Goal: Communication & Community: Answer question/provide support

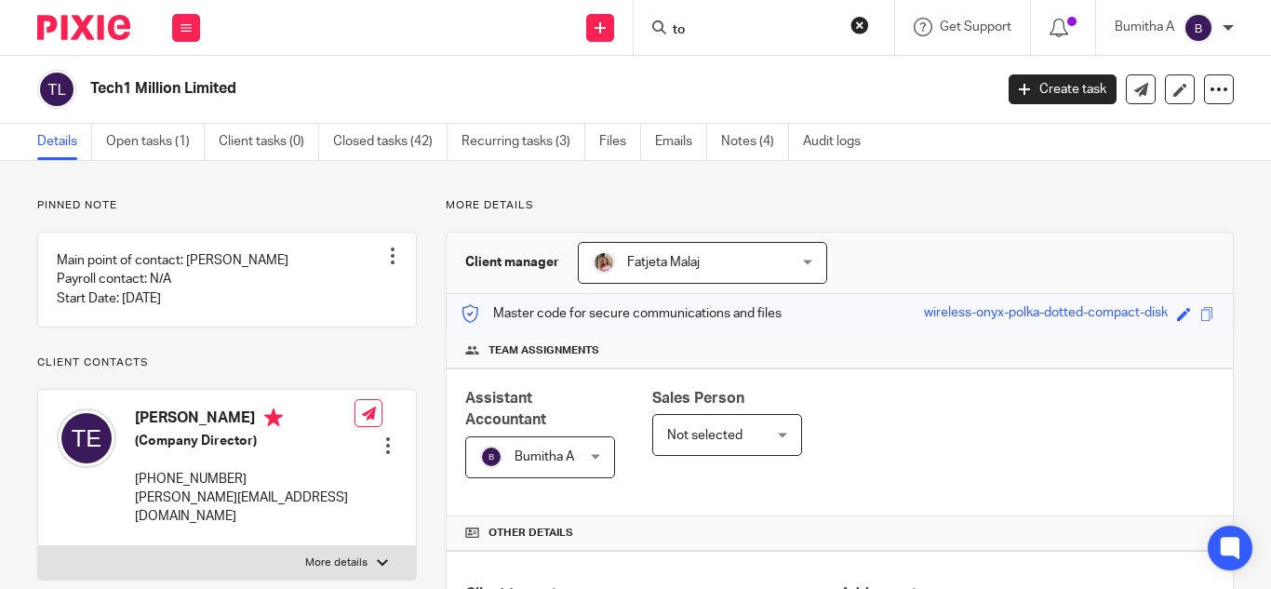
scroll to position [748, 0]
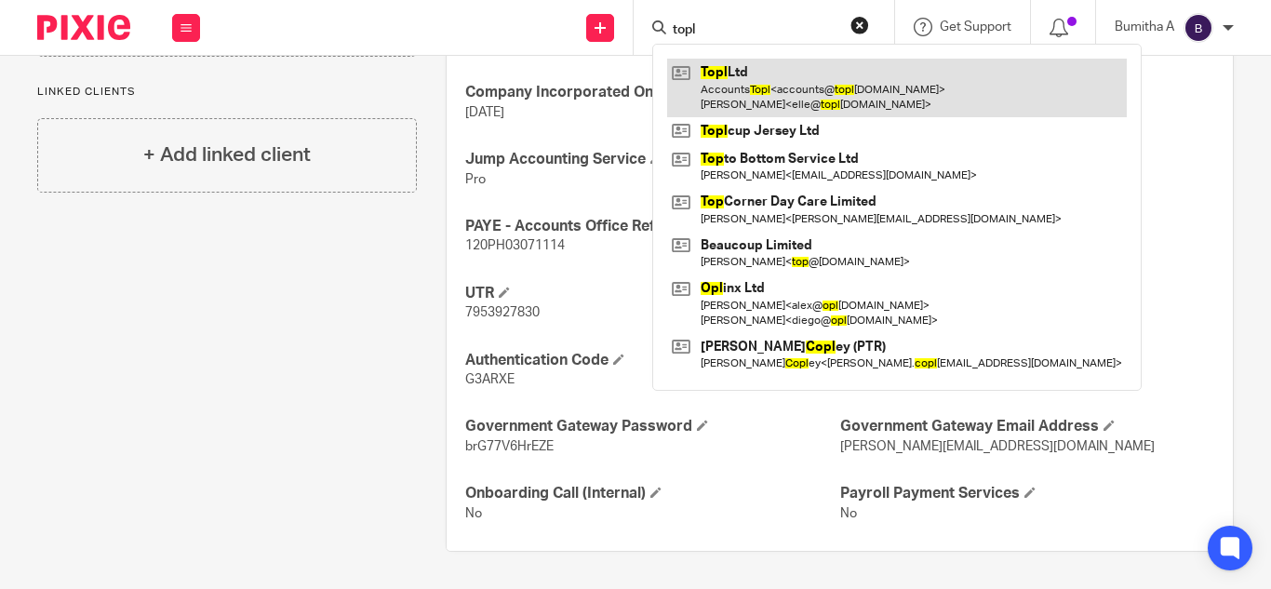
type input "topl"
click at [745, 81] on link at bounding box center [897, 88] width 460 height 58
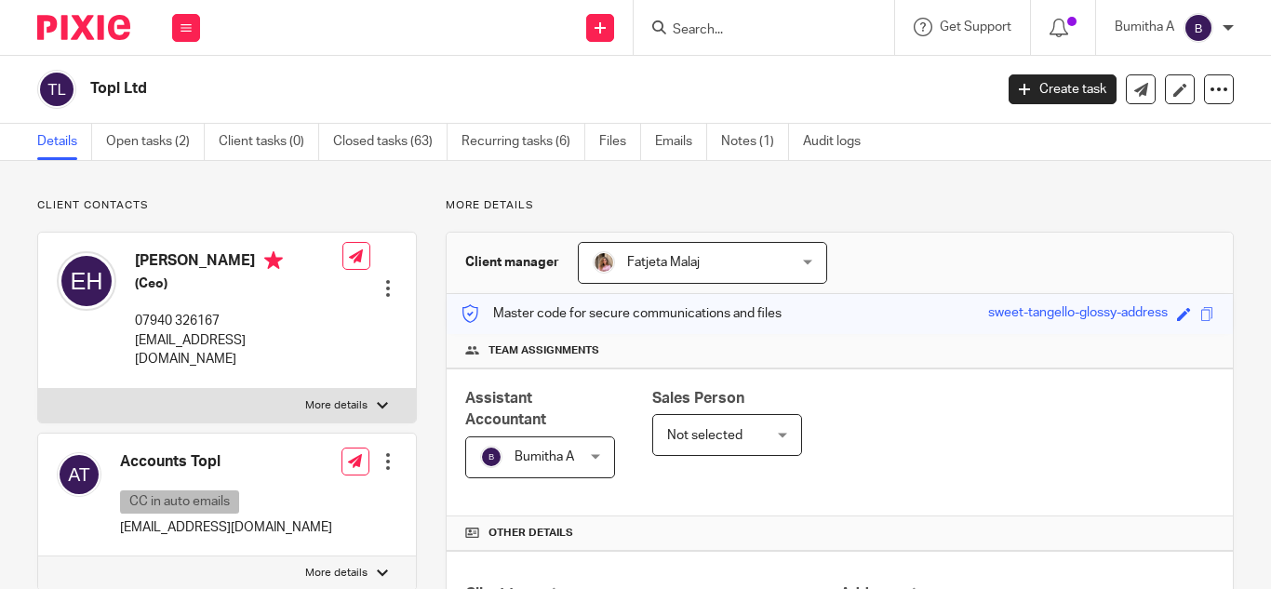
scroll to position [436, 0]
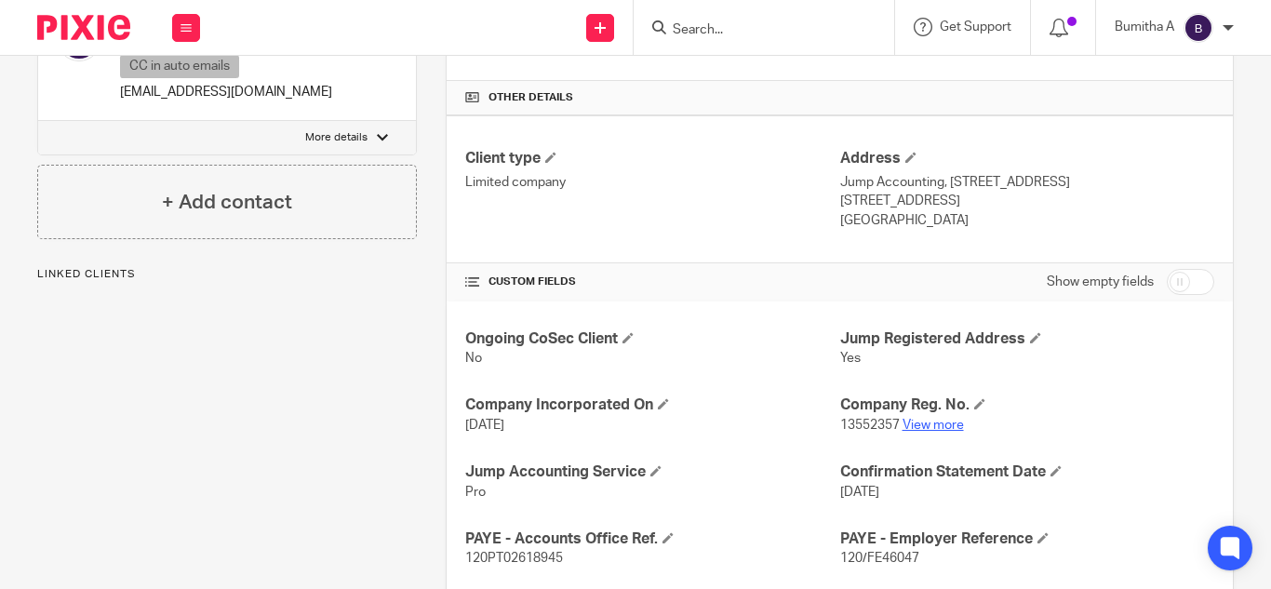
click at [908, 421] on link "View more" at bounding box center [933, 425] width 61 height 13
click at [709, 29] on input "Search" at bounding box center [755, 30] width 168 height 17
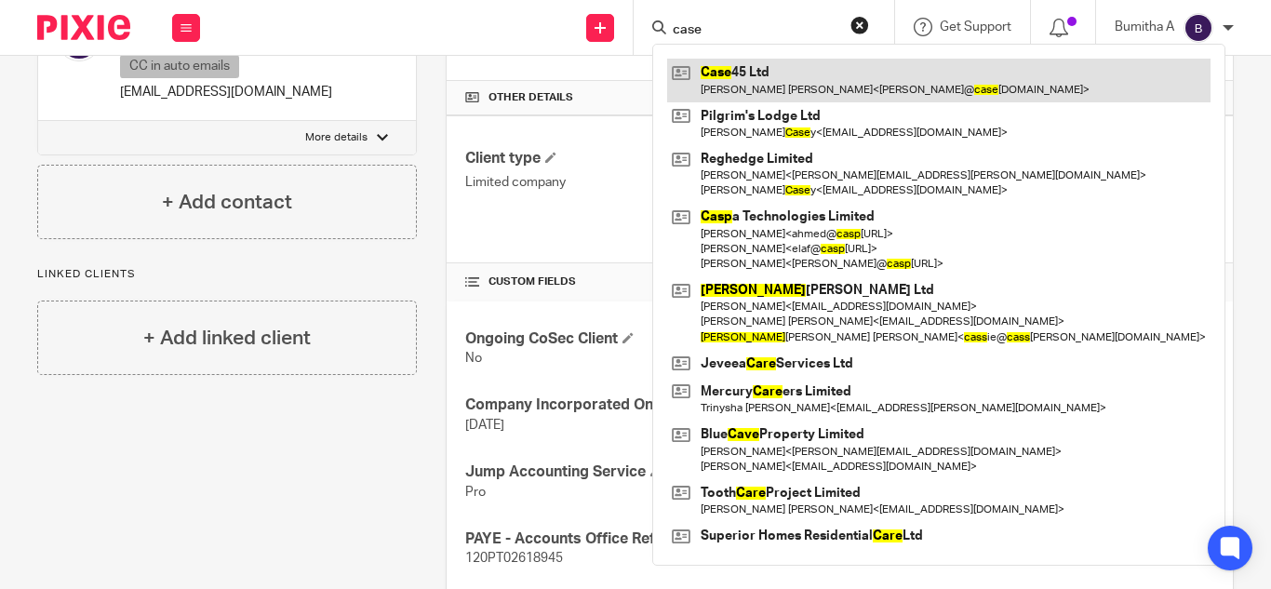
type input "case"
click at [728, 60] on link at bounding box center [938, 80] width 543 height 43
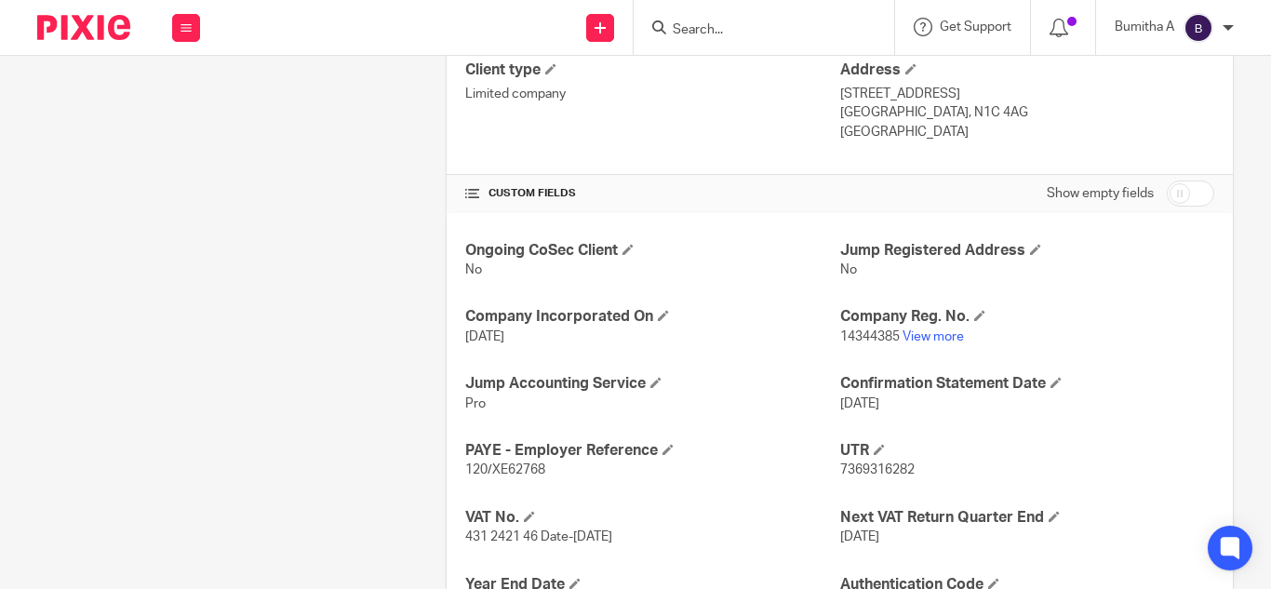
scroll to position [525, 0]
click at [924, 339] on link "View more" at bounding box center [933, 335] width 61 height 13
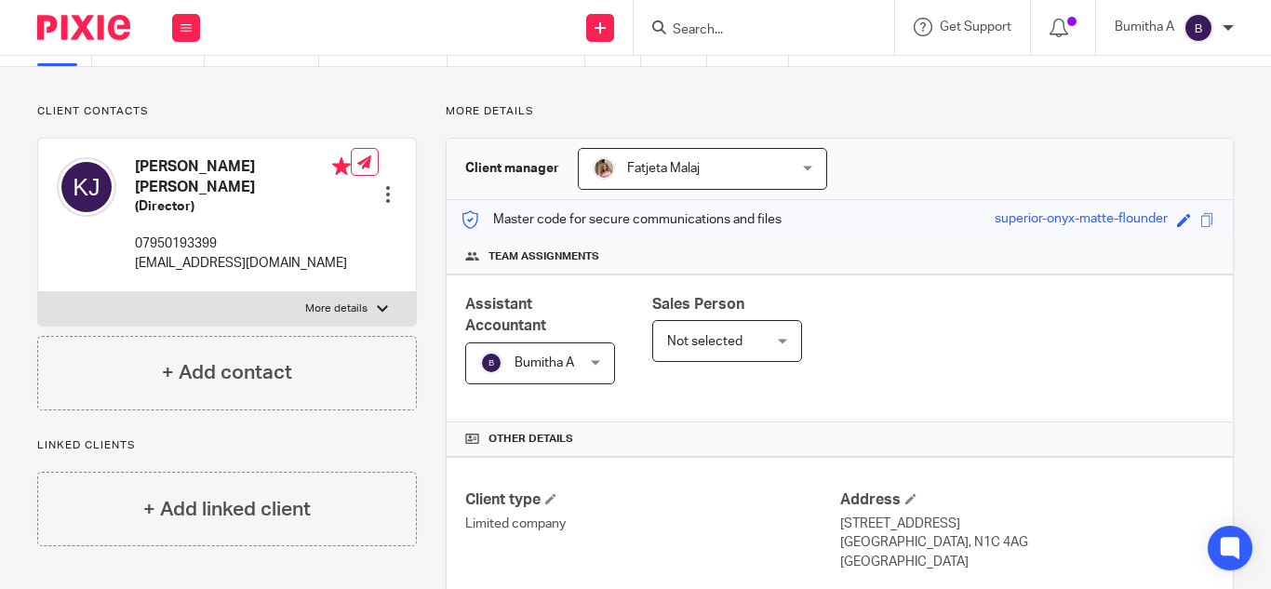
scroll to position [0, 0]
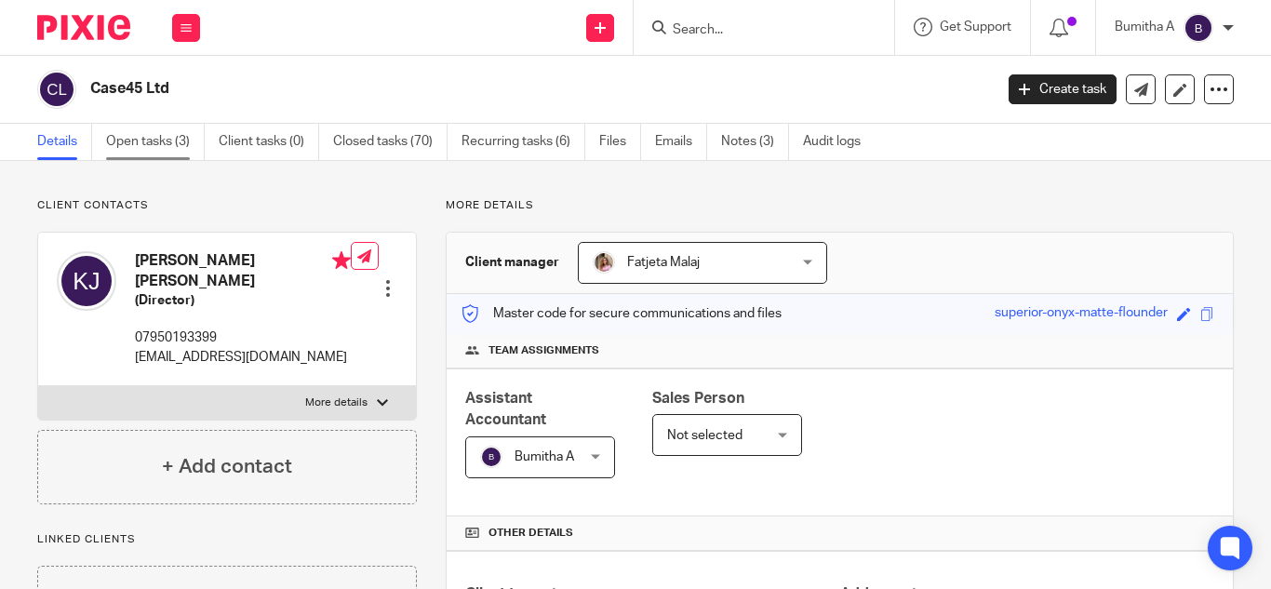
click at [168, 153] on link "Open tasks (3)" at bounding box center [155, 142] width 99 height 36
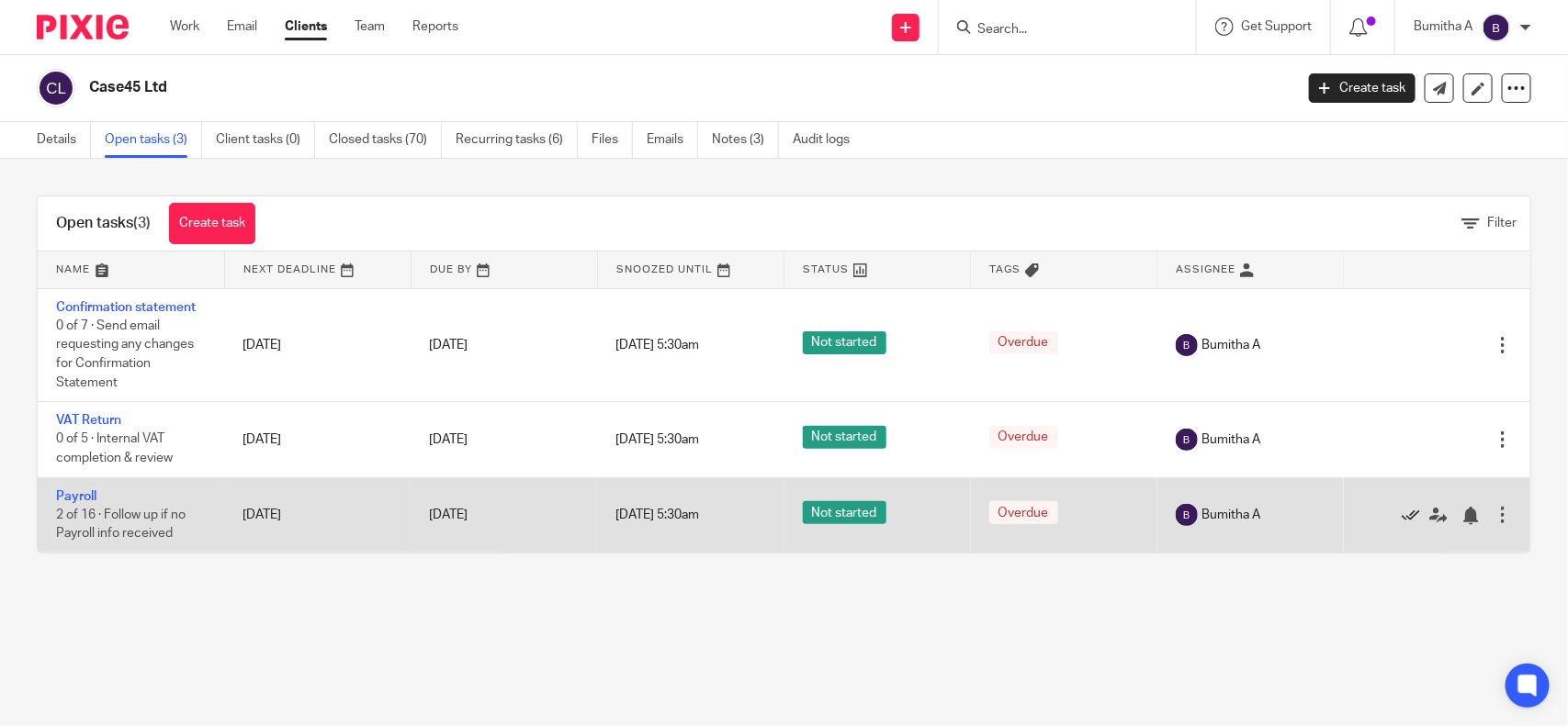
click at [1253, 519] on icon at bounding box center [1410, 516] width 19 height 19
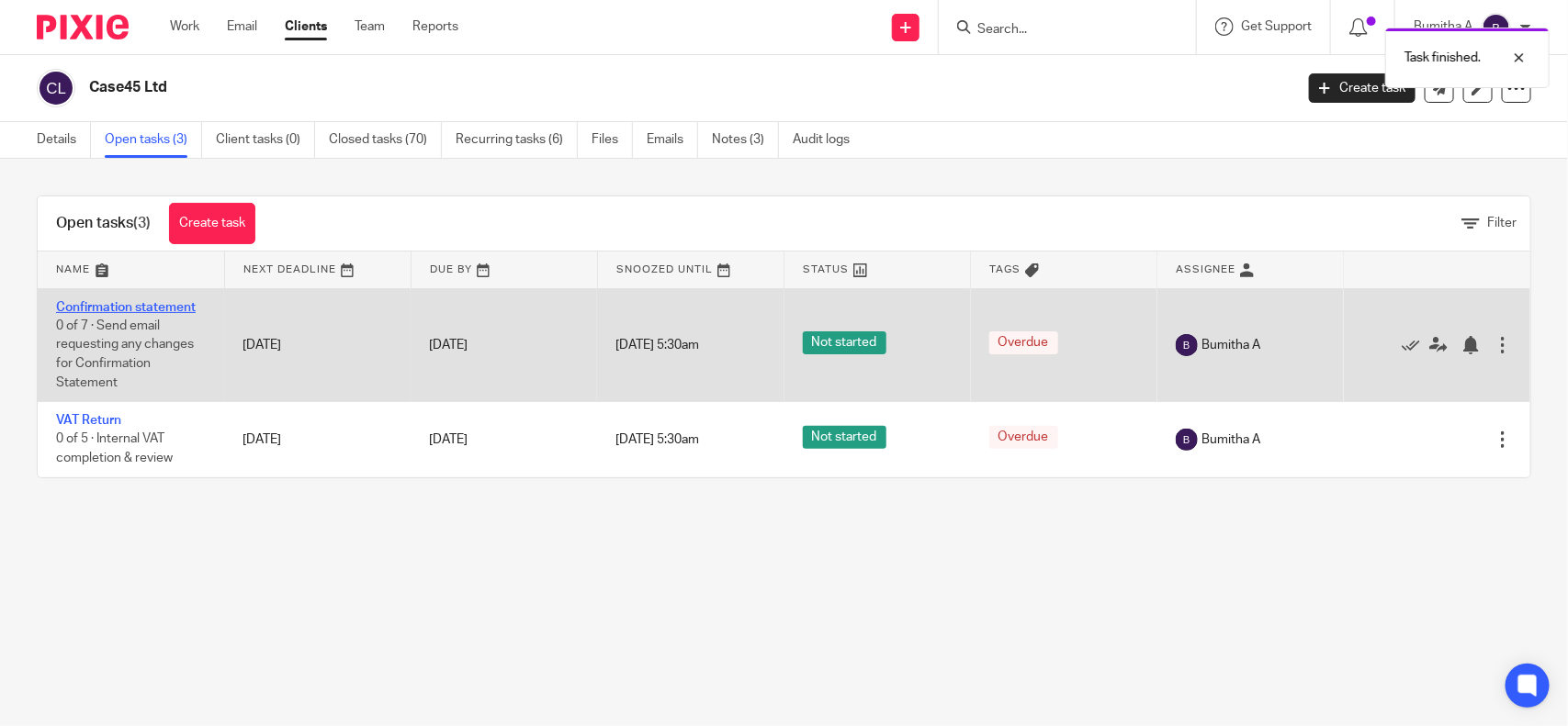
click at [173, 310] on link "Confirmation statement" at bounding box center [125, 307] width 139 height 13
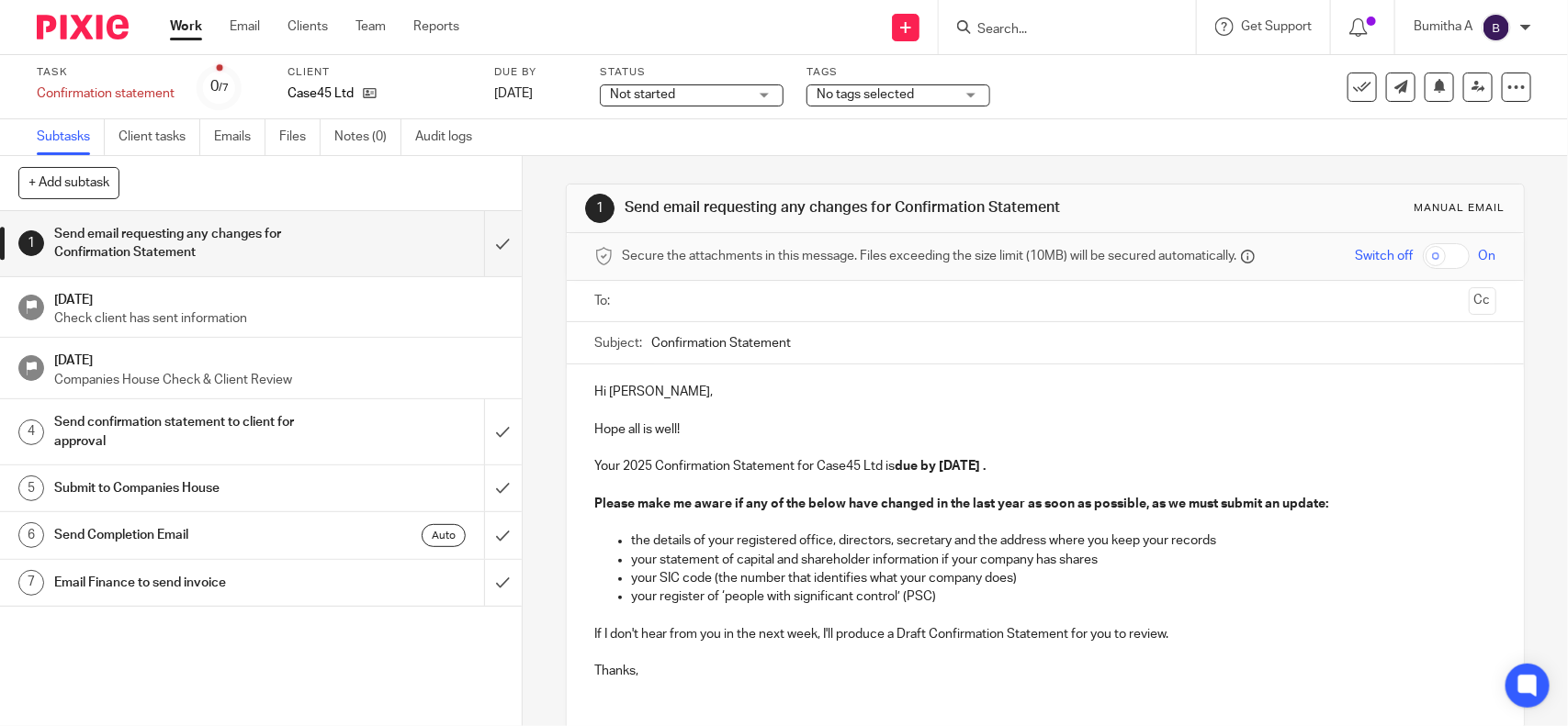
click at [842, 359] on input "Confirmation Statement" at bounding box center [1073, 343] width 844 height 41
type input "Confirmation Statement - Case45 Ltd"
click at [944, 470] on strong "due by [DATE] ." at bounding box center [939, 466] width 91 height 13
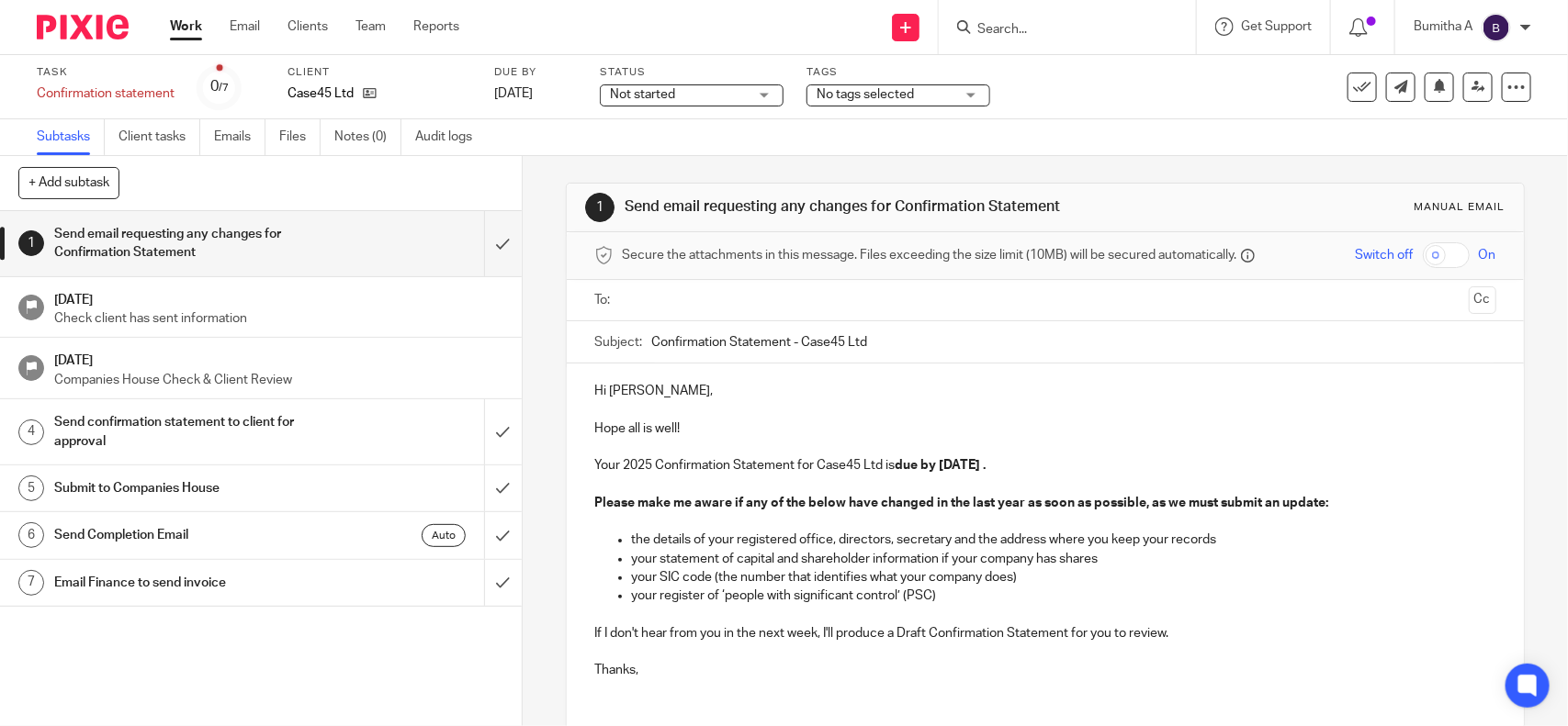
click at [719, 310] on input "text" at bounding box center [1044, 300] width 832 height 21
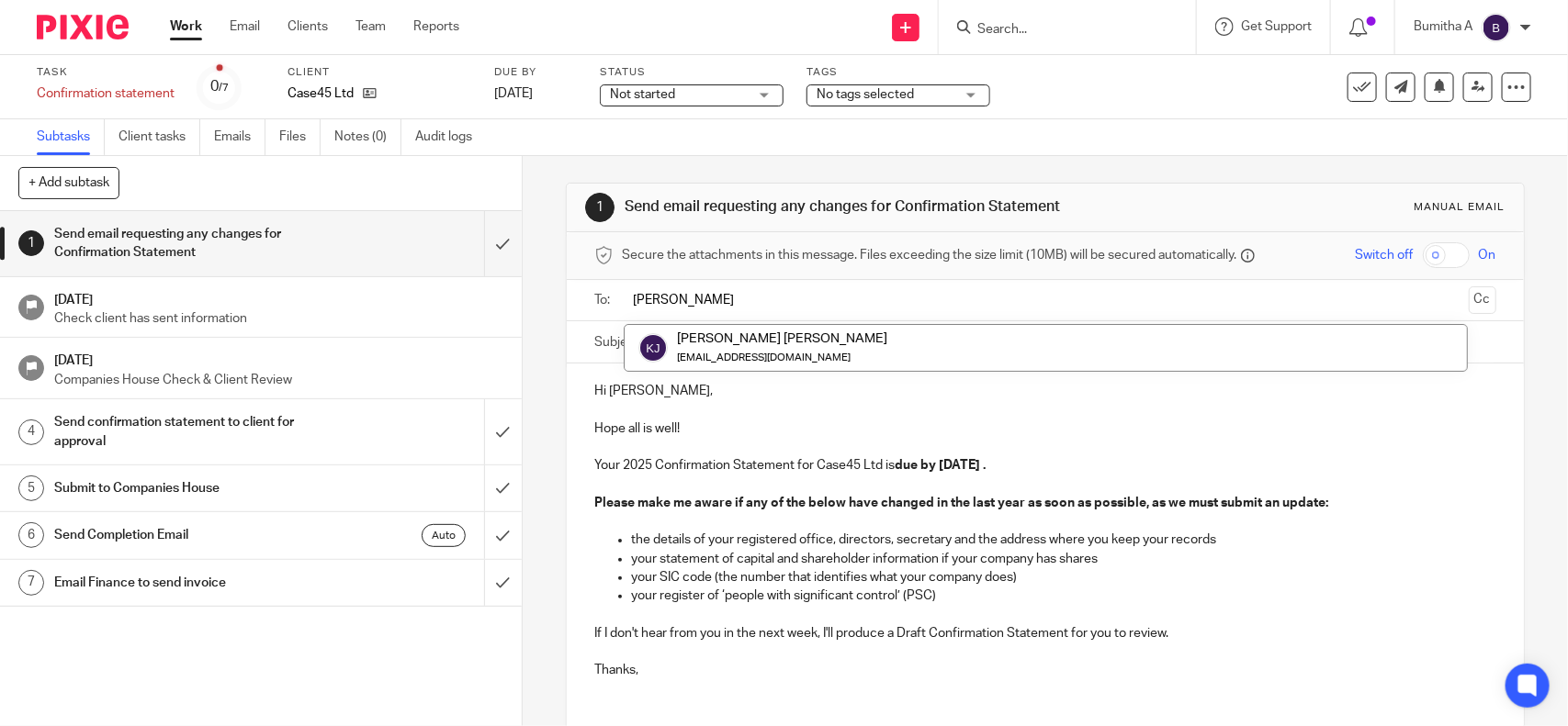
type input "[PERSON_NAME]"
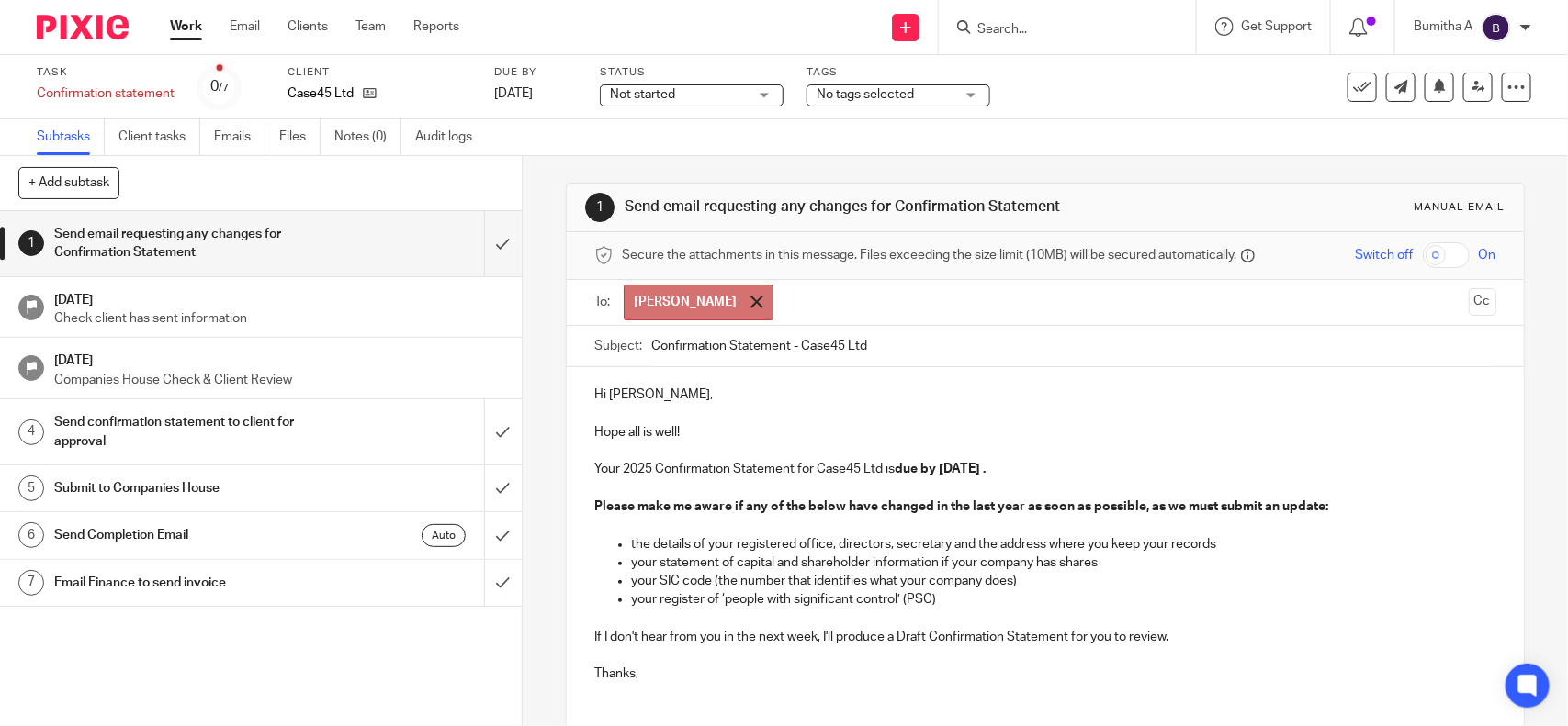
drag, startPoint x: 741, startPoint y: 323, endPoint x: 685, endPoint y: 295, distance: 62.6
click at [685, 295] on form "Secure the attachments in this message. Files exceeding the size limit (10MB) w…" at bounding box center [1044, 533] width 956 height 602
click at [746, 295] on div at bounding box center [756, 302] width 21 height 28
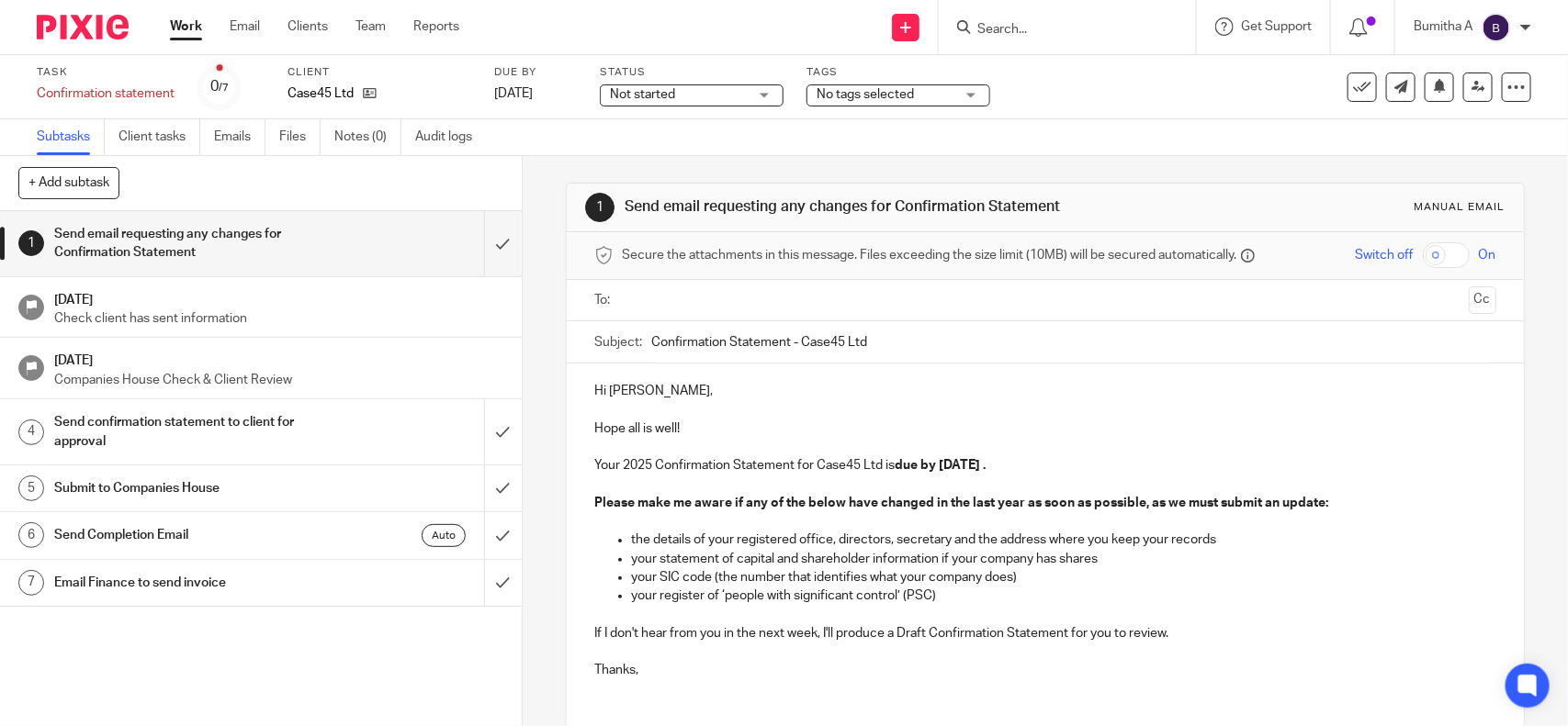
click at [655, 308] on input "text" at bounding box center [1044, 300] width 832 height 21
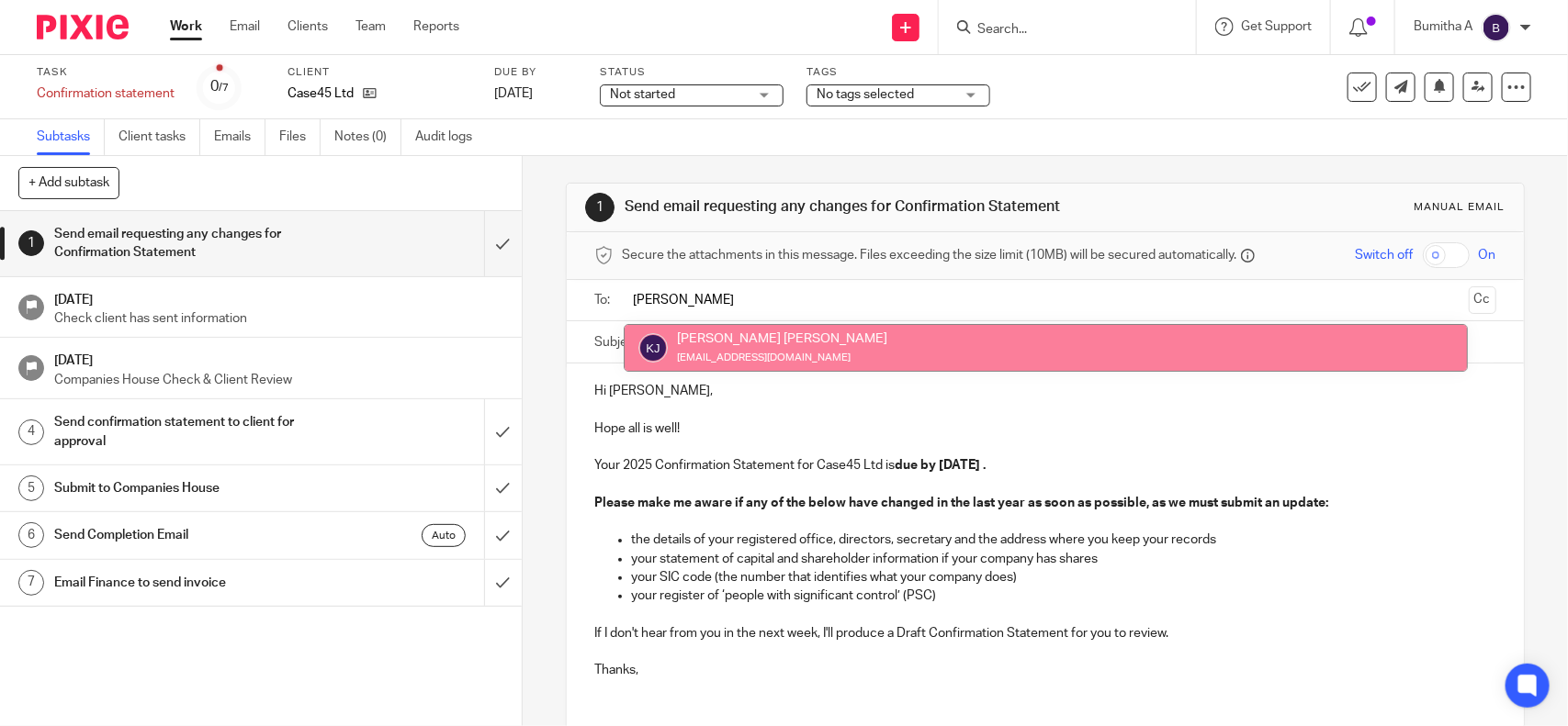
type input "[PERSON_NAME]"
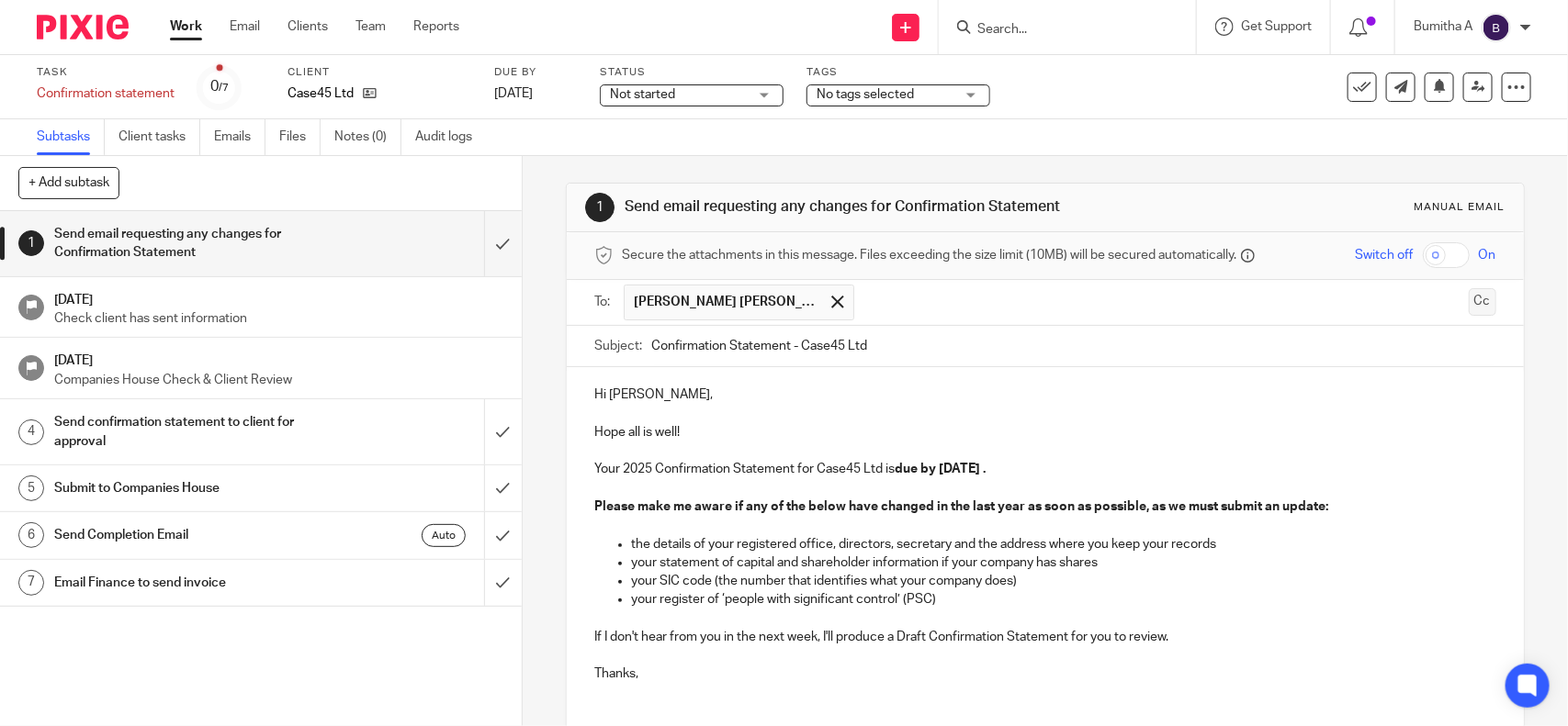
click at [1468, 311] on button "Cc" at bounding box center [1482, 302] width 28 height 28
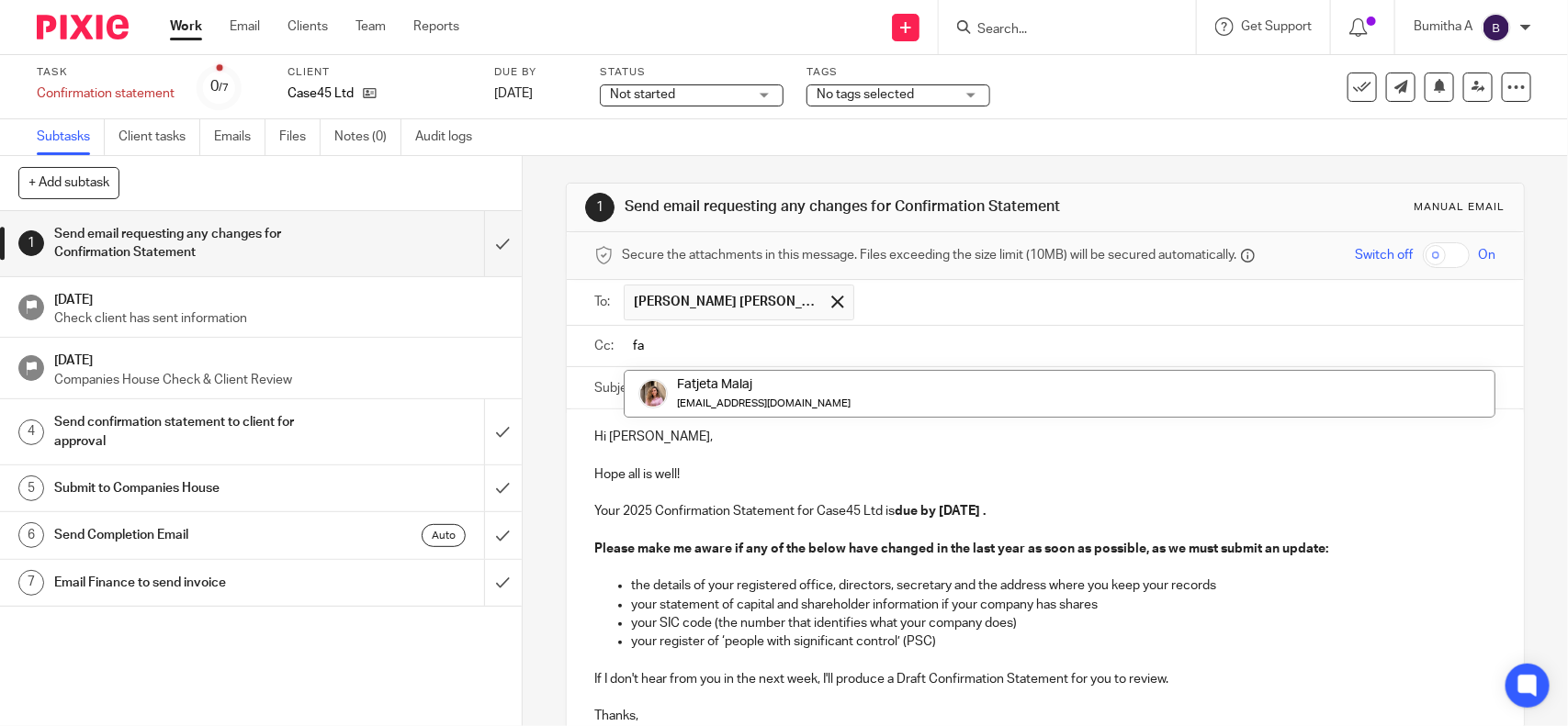
type input "f"
paste input "[EMAIL_ADDRESS][DOMAIN_NAME]"
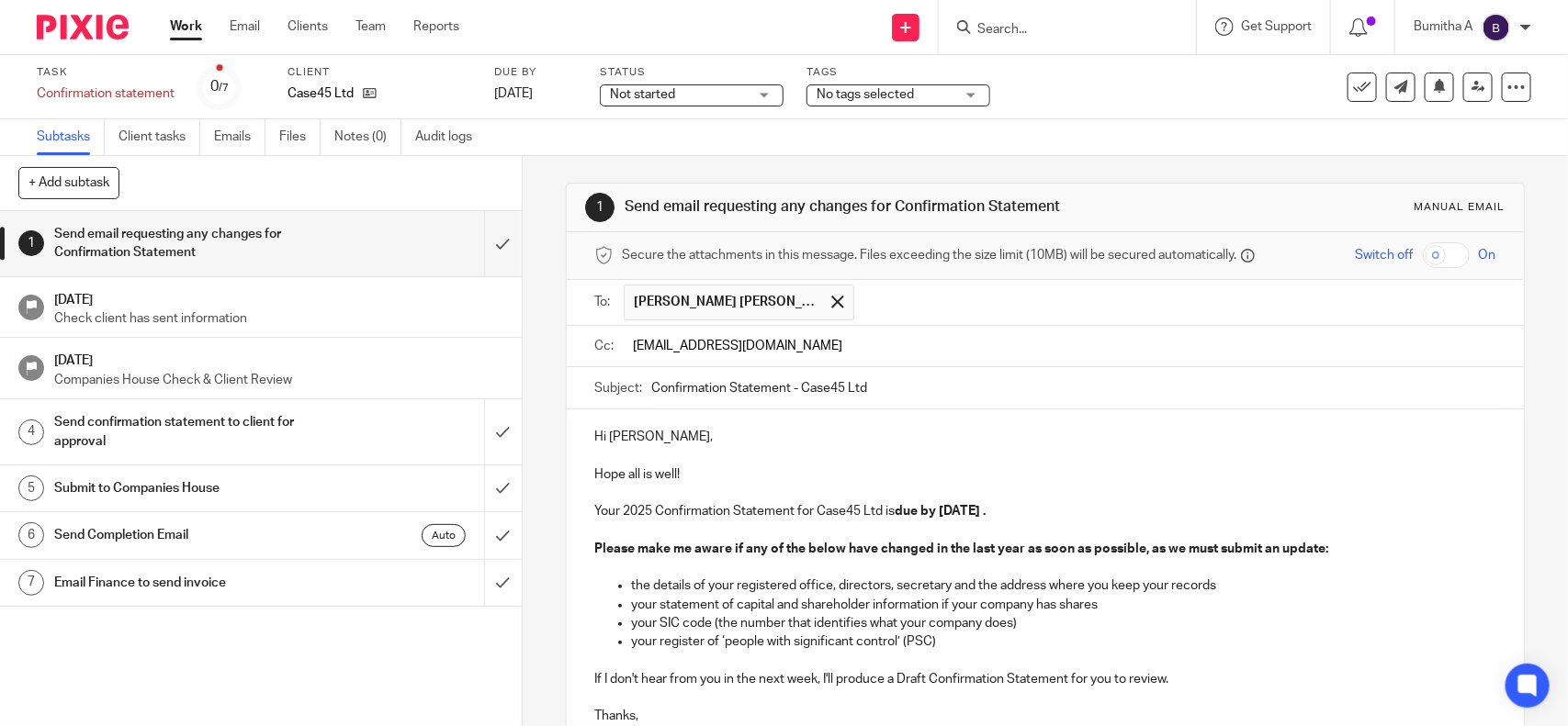
type input "[EMAIL_ADDRESS][DOMAIN_NAME]"
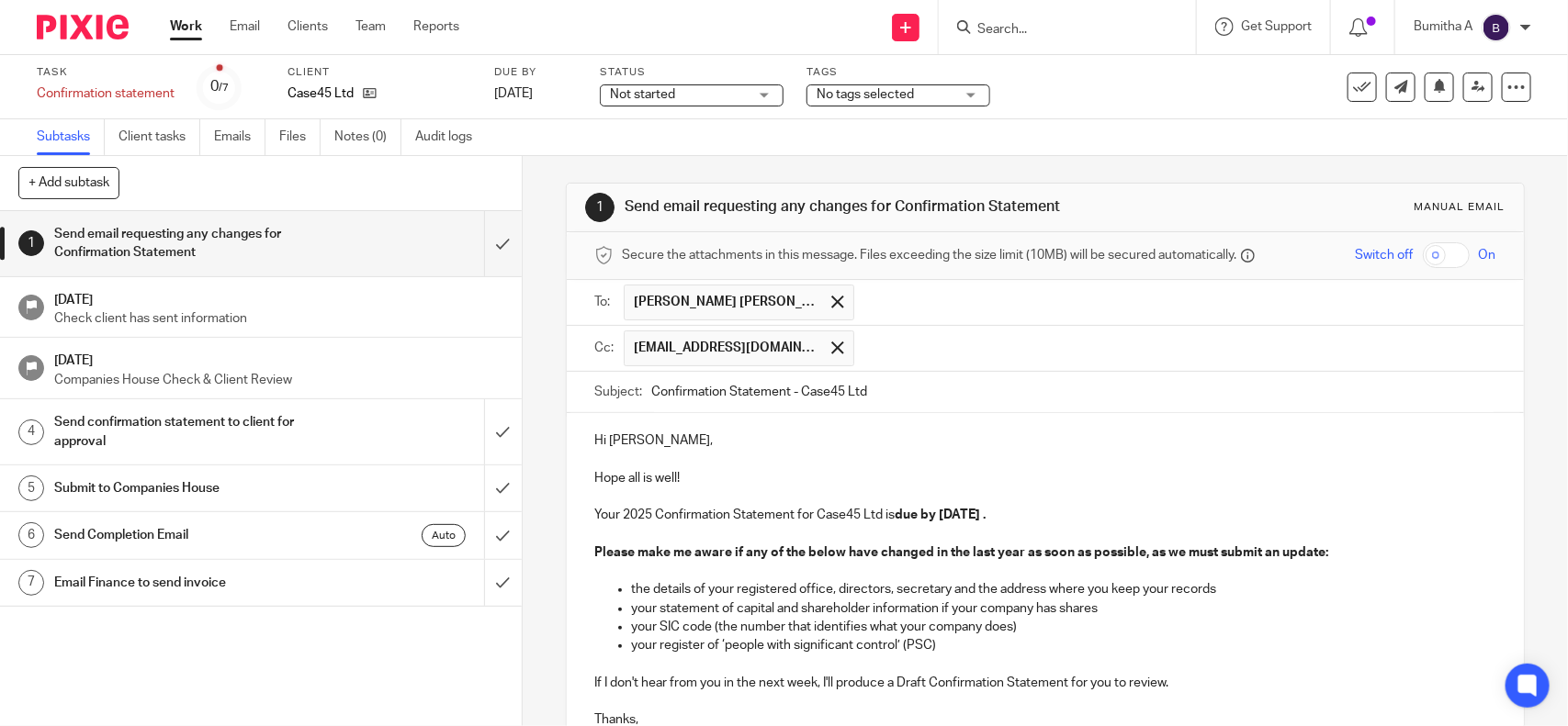
paste input "[EMAIL_ADDRESS][DOMAIN_NAME]"
type input "[EMAIL_ADDRESS][DOMAIN_NAME]"
click at [831, 477] on p "Hope all is well!" at bounding box center [1044, 478] width 901 height 56
click at [1150, 351] on input "text" at bounding box center [1292, 348] width 390 height 36
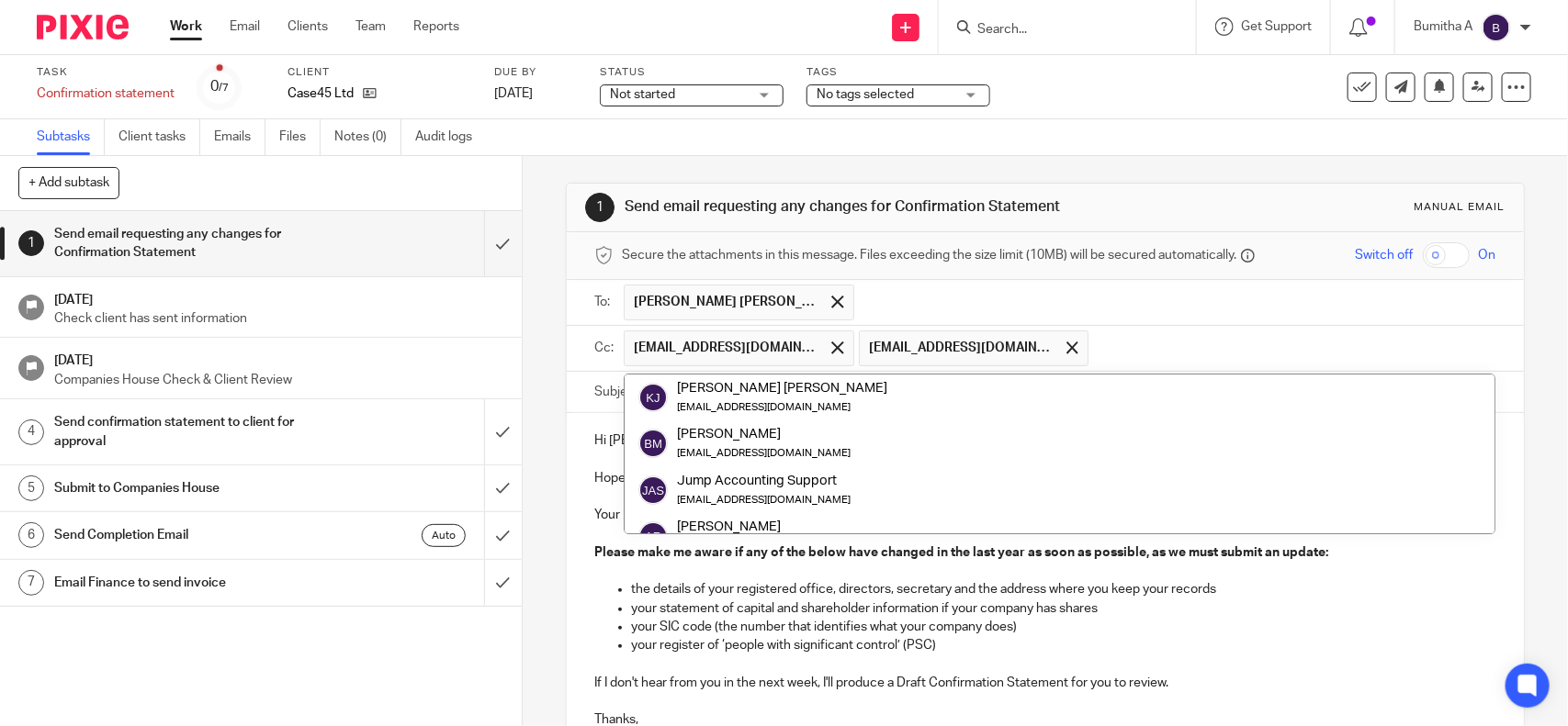
paste input "[EMAIL_ADDRESS][DOMAIN_NAME]"
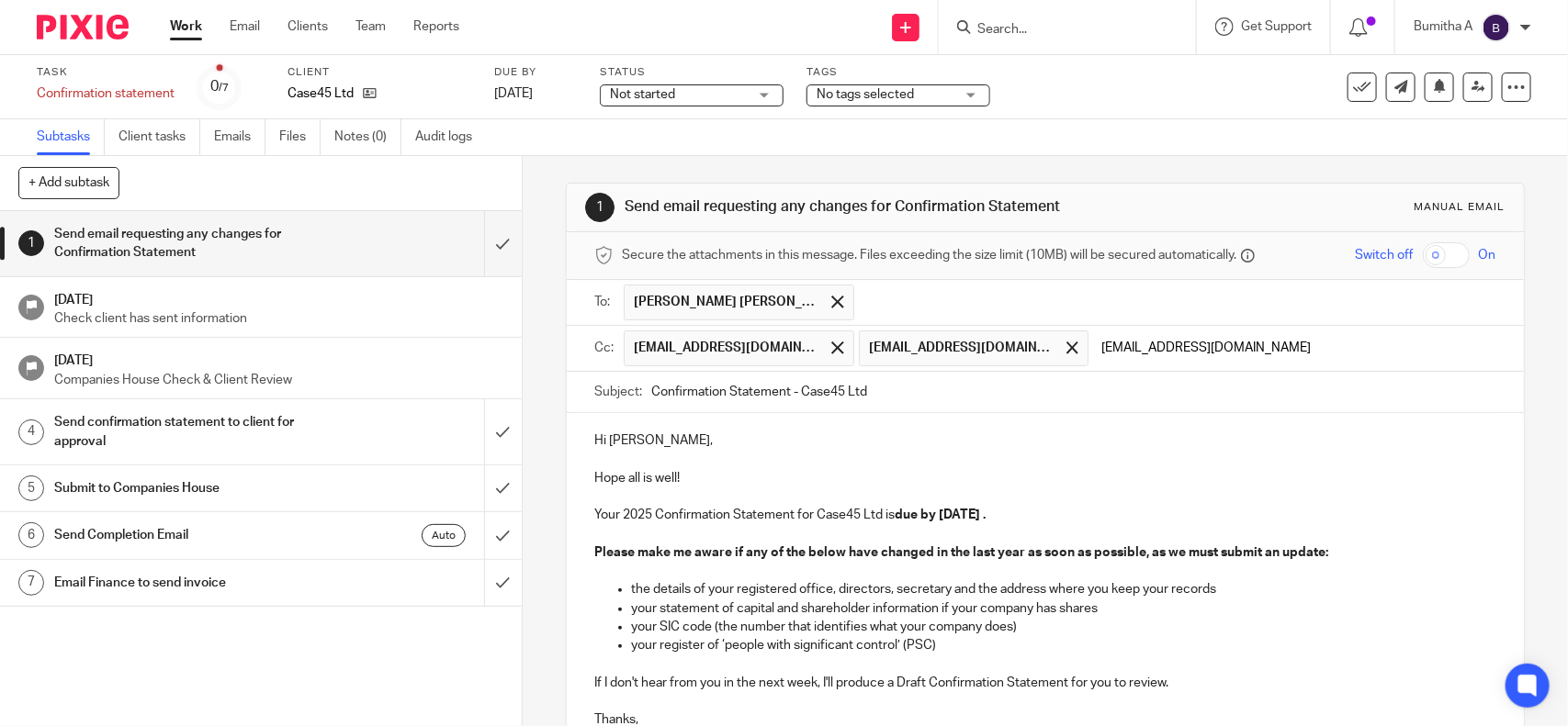
type input "[EMAIL_ADDRESS][DOMAIN_NAME]"
click at [1019, 477] on p "Hope all is well!" at bounding box center [1044, 478] width 901 height 56
click at [760, 530] on p at bounding box center [1044, 534] width 901 height 19
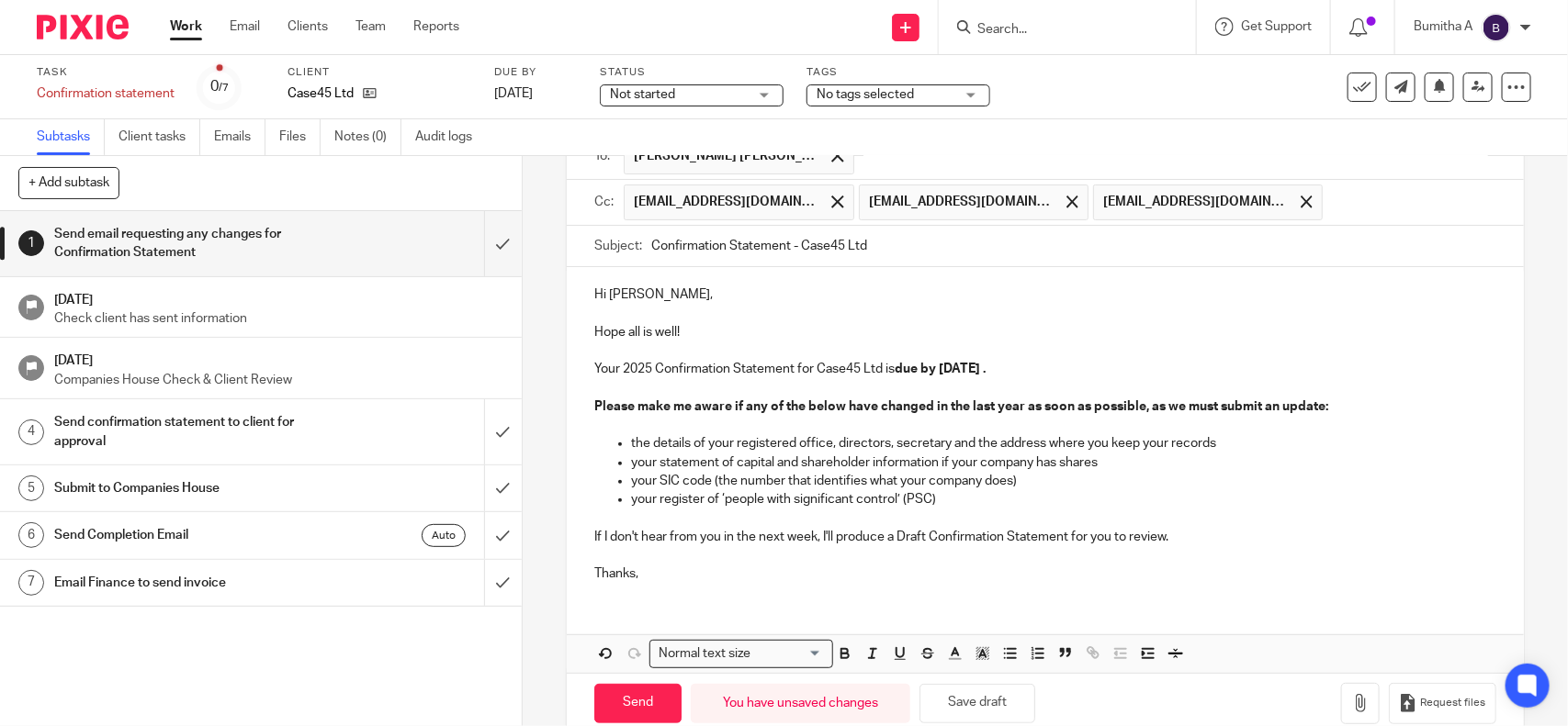
scroll to position [148, 0]
click at [609, 548] on p at bounding box center [1044, 554] width 901 height 19
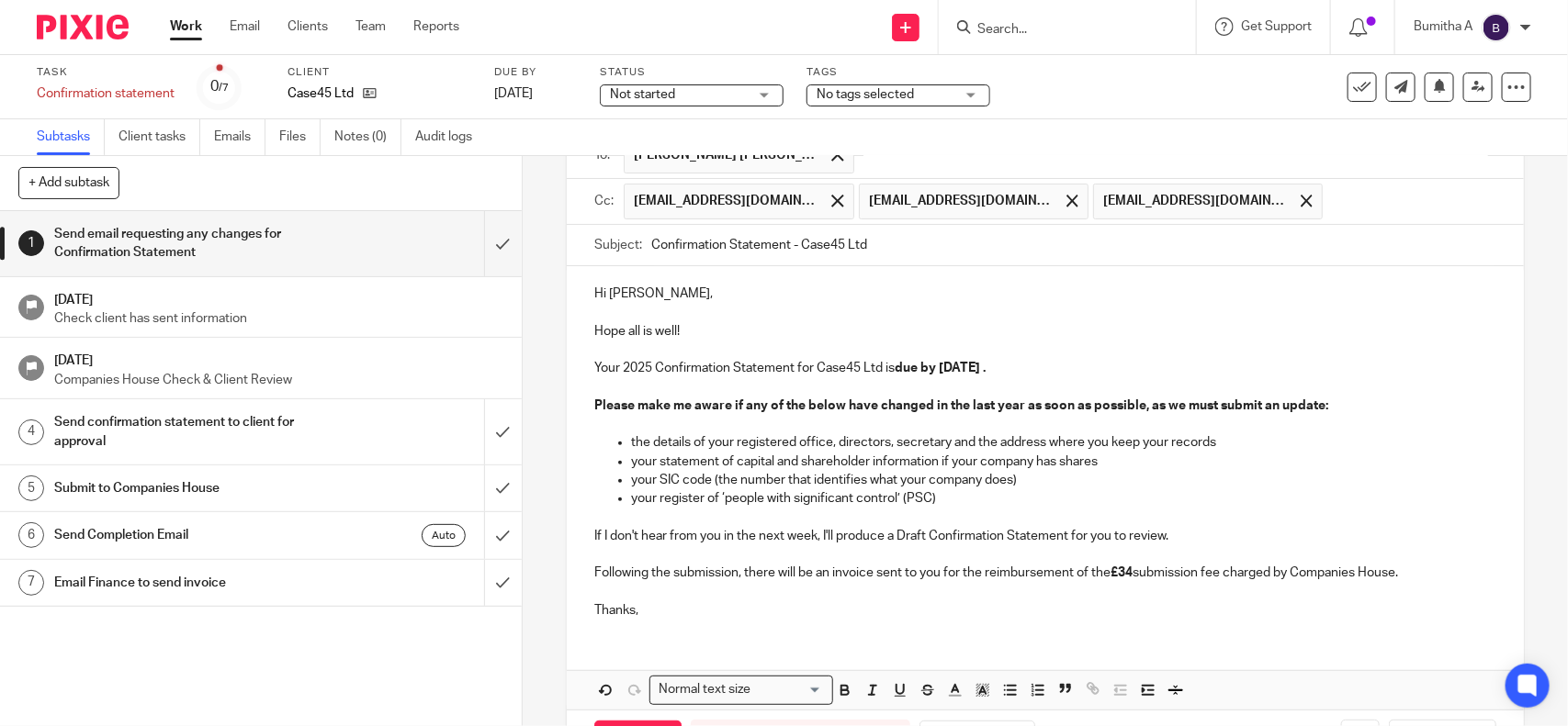
click at [606, 548] on p at bounding box center [1044, 554] width 901 height 19
click at [609, 516] on p at bounding box center [1044, 518] width 901 height 19
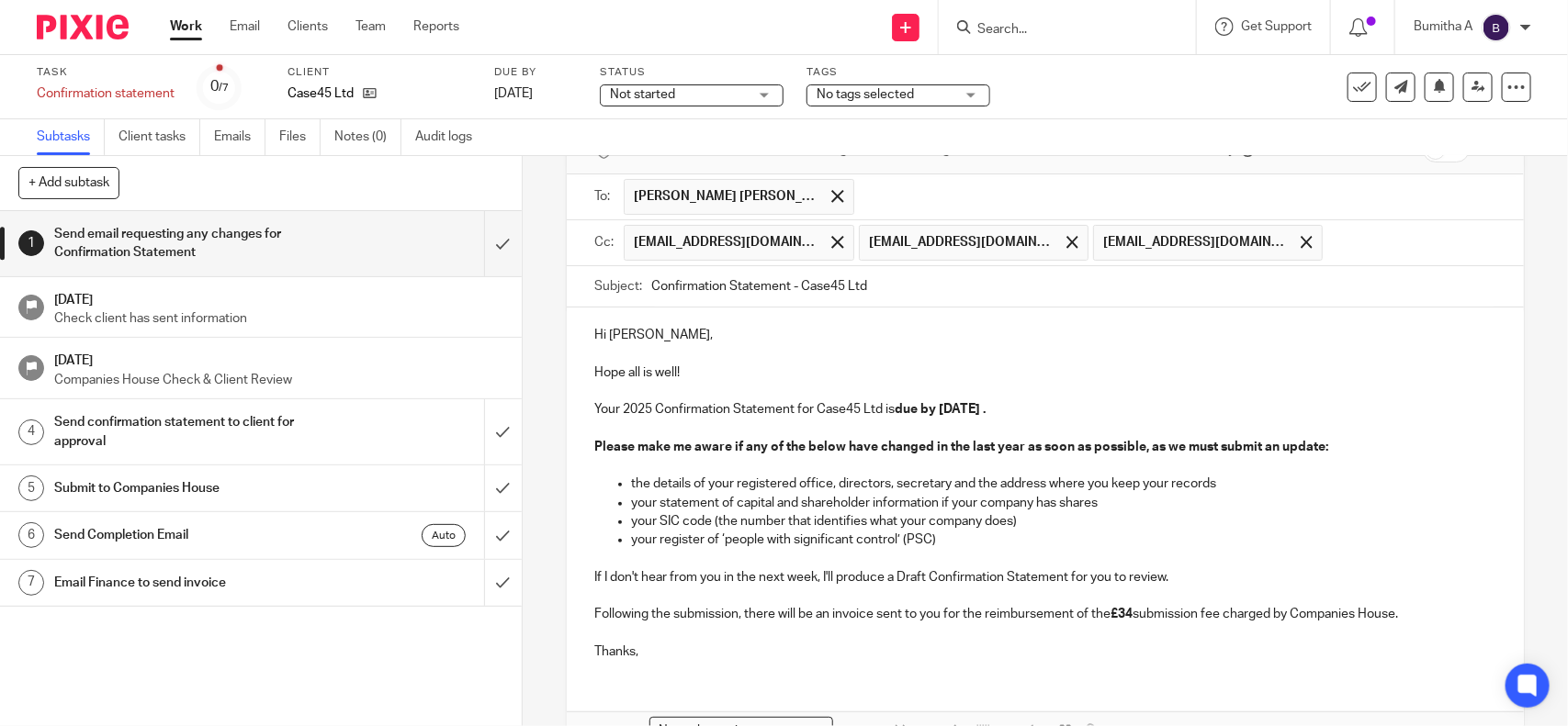
scroll to position [225, 0]
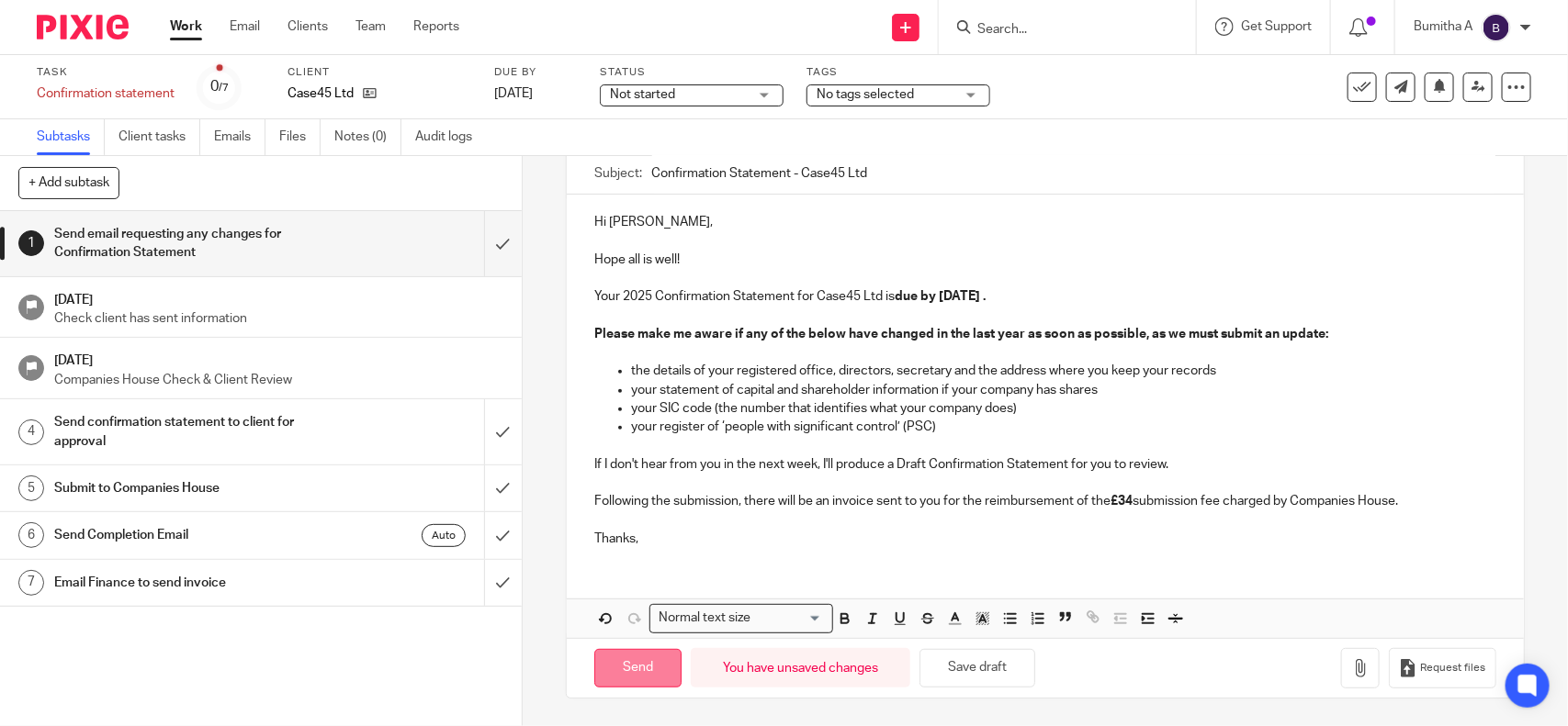
click at [639, 659] on input "Send" at bounding box center [637, 669] width 87 height 39
type input "Sent"
